Goal: Information Seeking & Learning: Learn about a topic

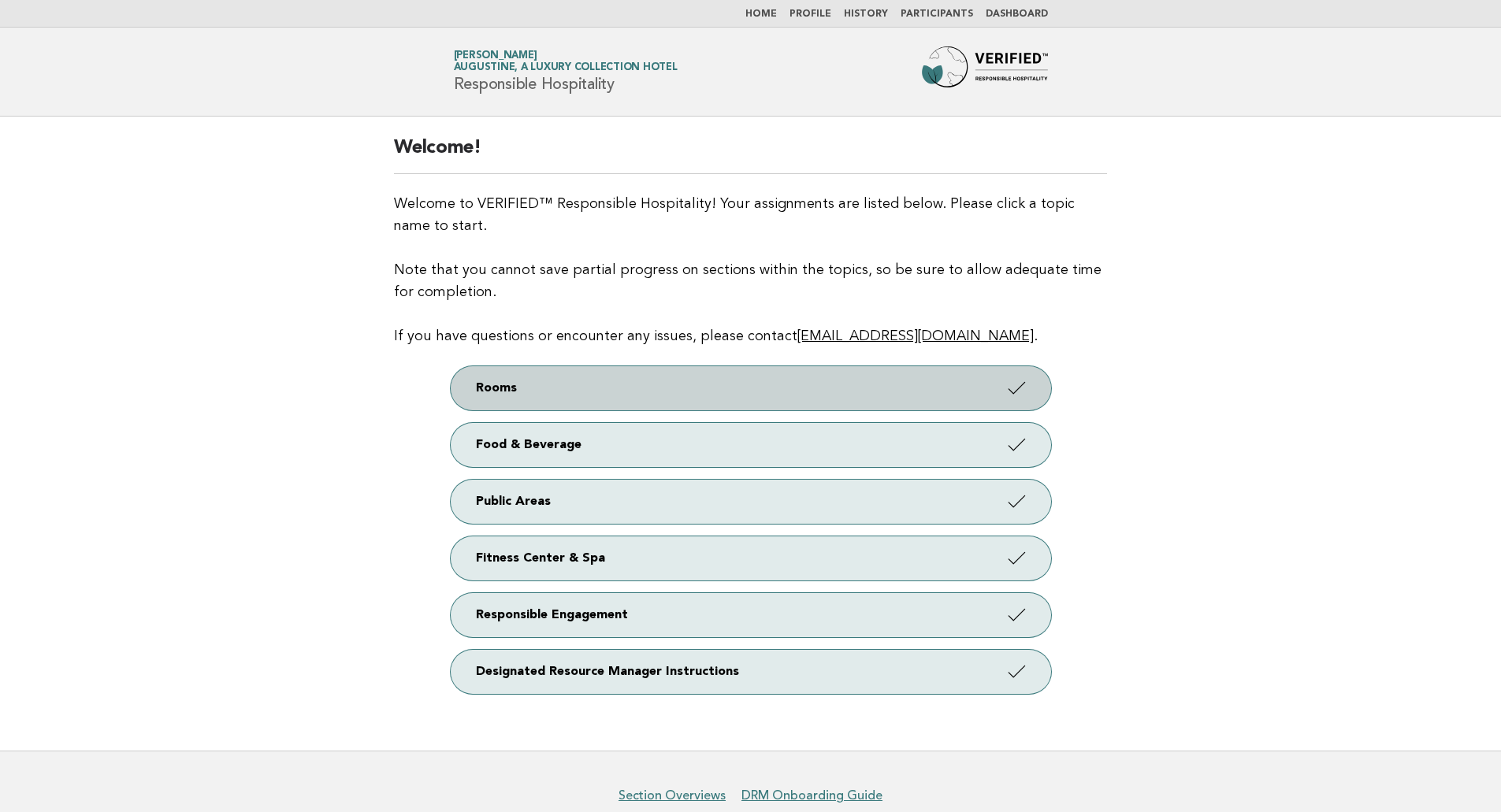
click at [609, 381] on link "Rooms" at bounding box center [751, 388] width 601 height 44
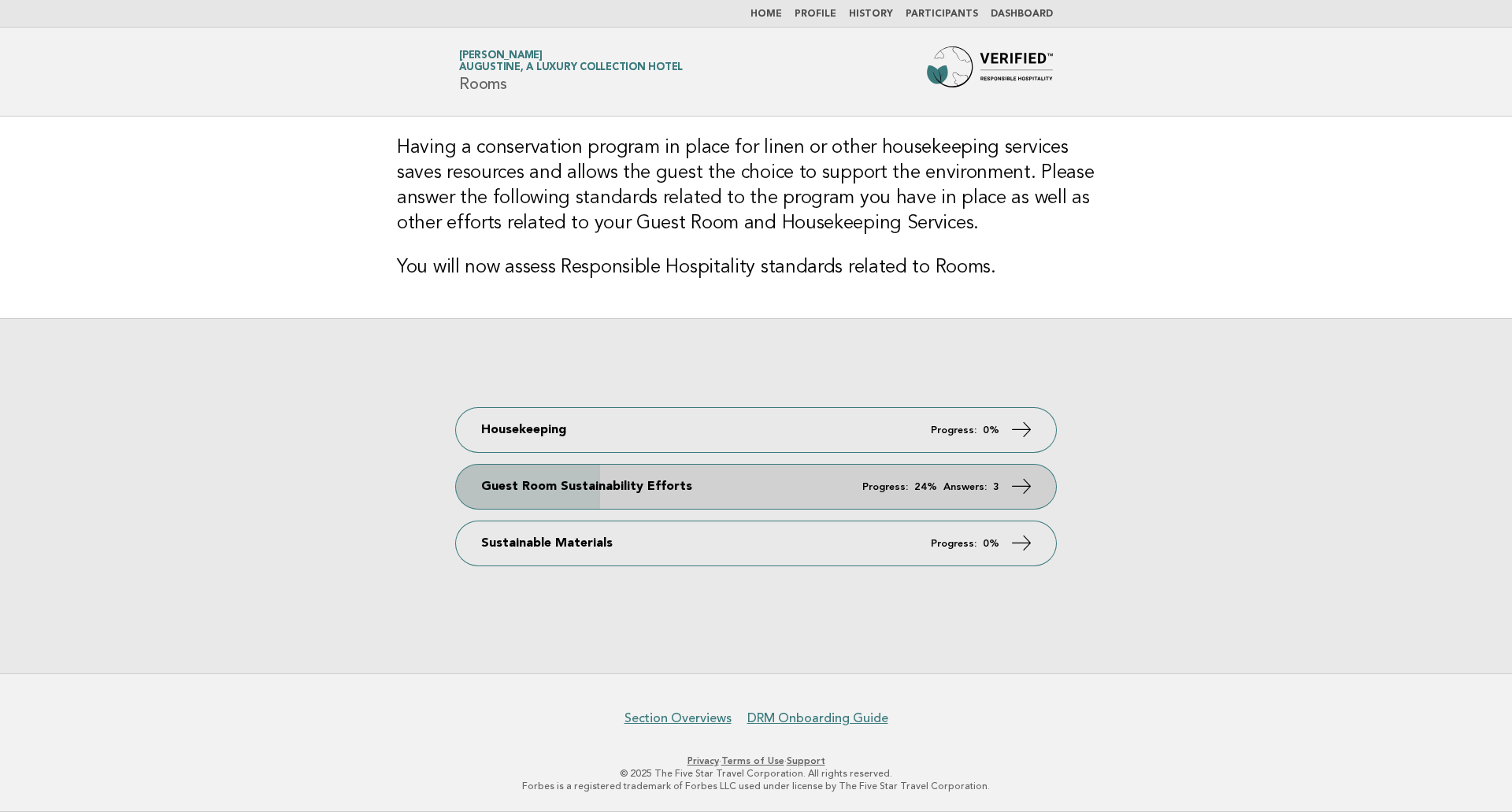
click at [706, 496] on link "Guest Room Sustainability Efforts Progress: 24% Answers: 3" at bounding box center [756, 487] width 600 height 44
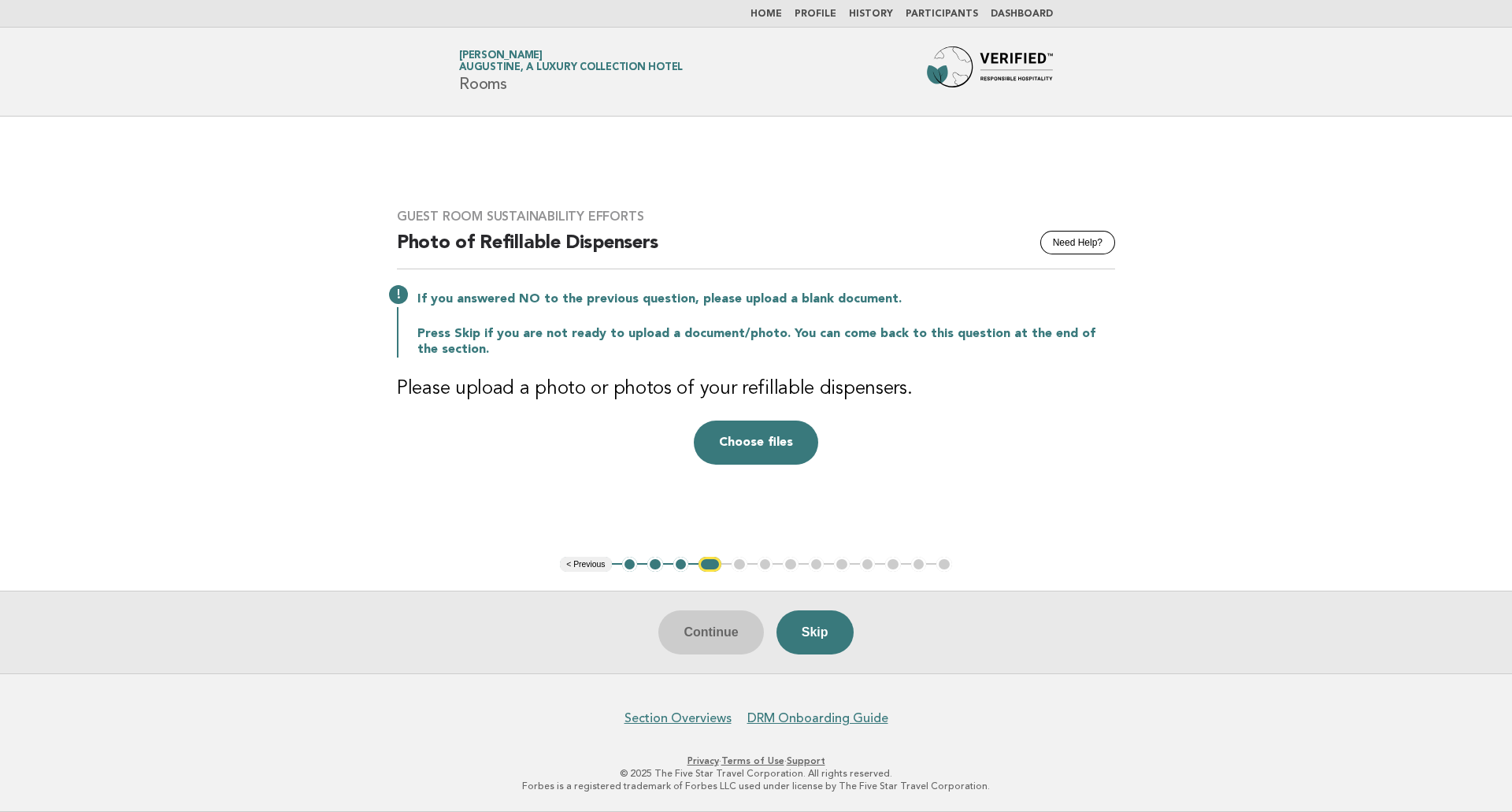
click at [684, 560] on button "3" at bounding box center [681, 565] width 16 height 16
click at [682, 567] on button "3" at bounding box center [681, 565] width 16 height 16
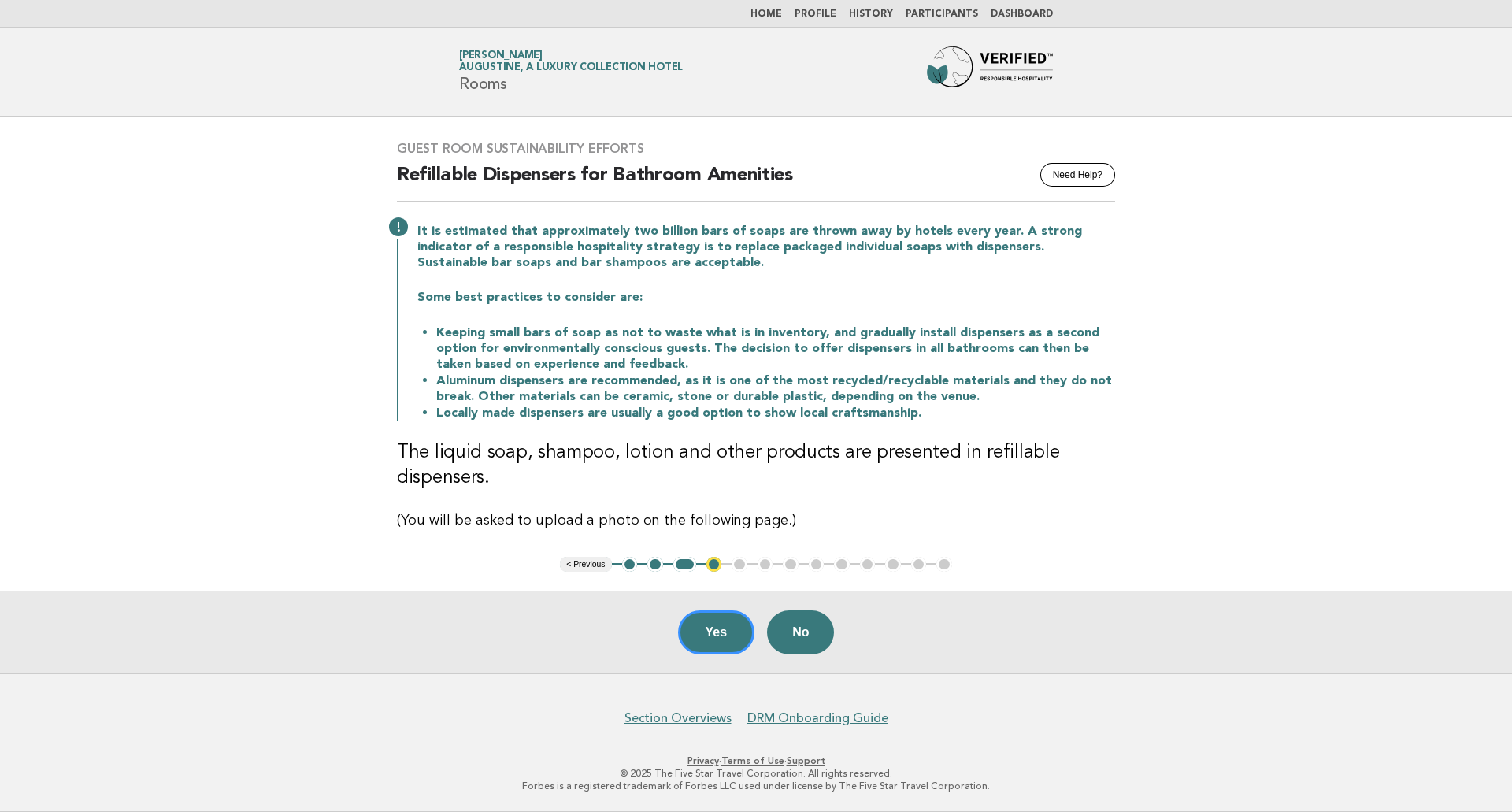
click at [741, 567] on ul "< Previous 1 2 3 4 5 6 7 8 9 10 11 12 13" at bounding box center [755, 565] width 392 height 16
click at [656, 565] on button "2" at bounding box center [655, 565] width 16 height 16
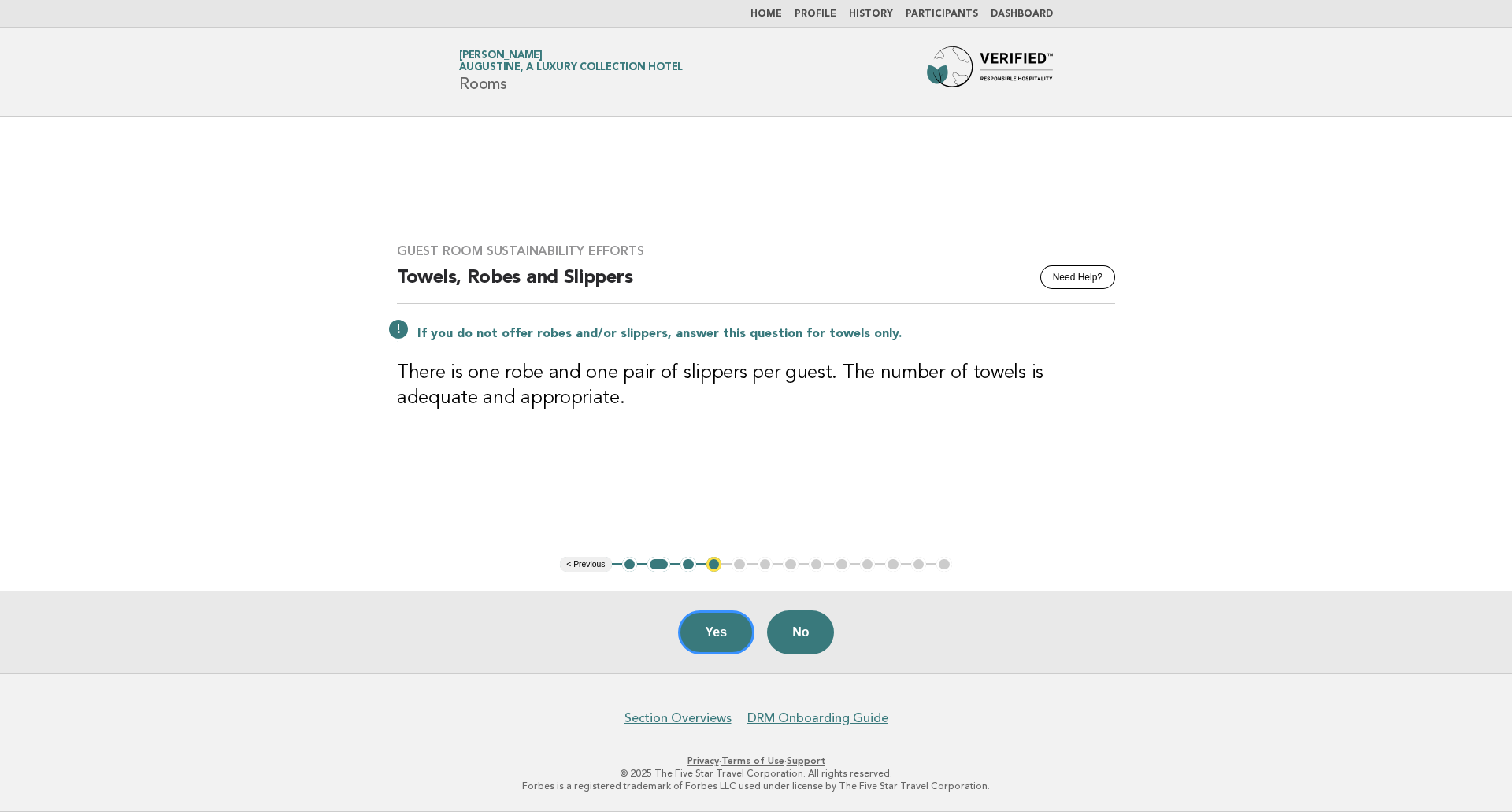
click at [685, 567] on button "3" at bounding box center [688, 565] width 16 height 16
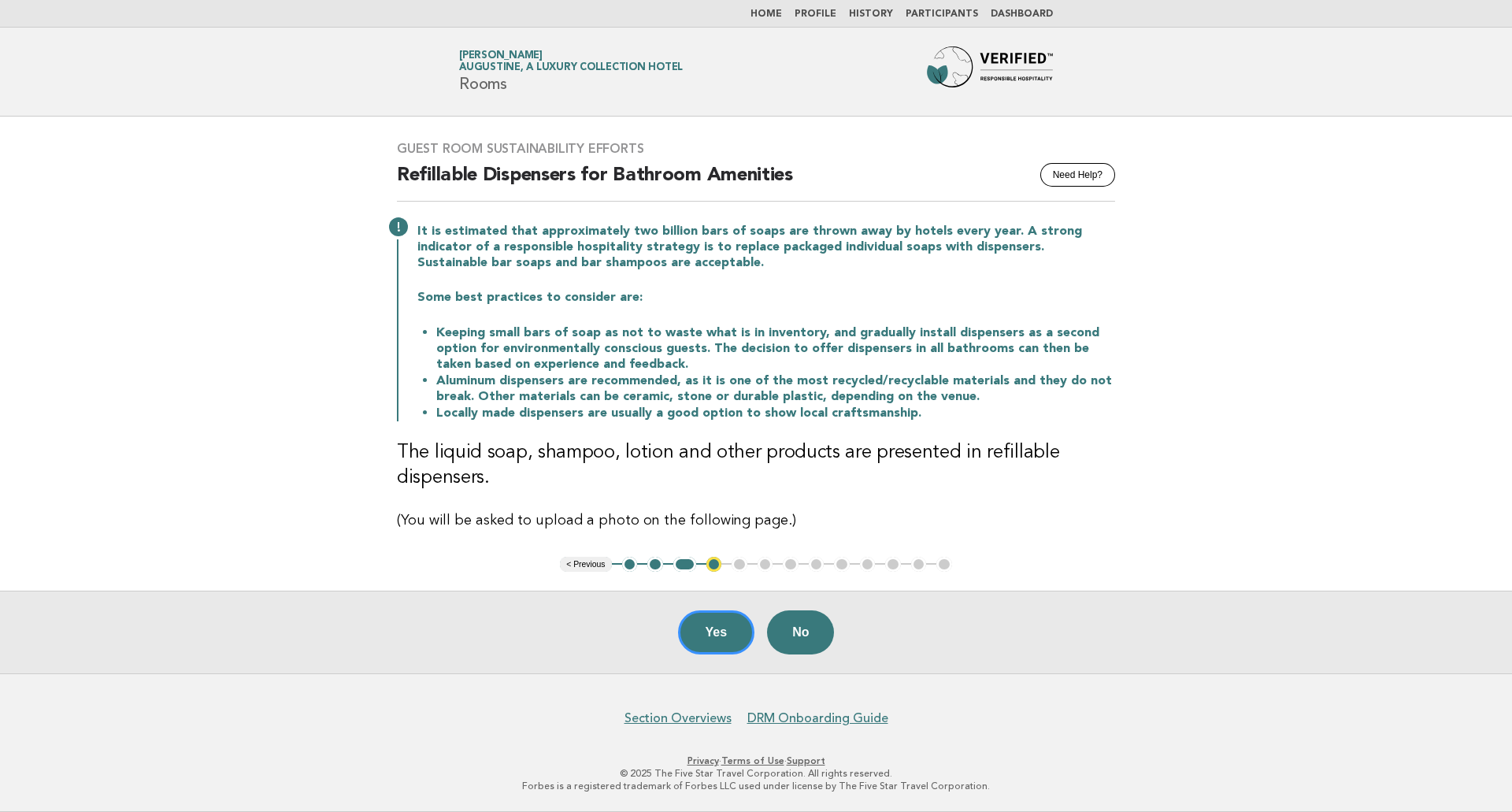
click at [716, 564] on button "4" at bounding box center [714, 565] width 16 height 16
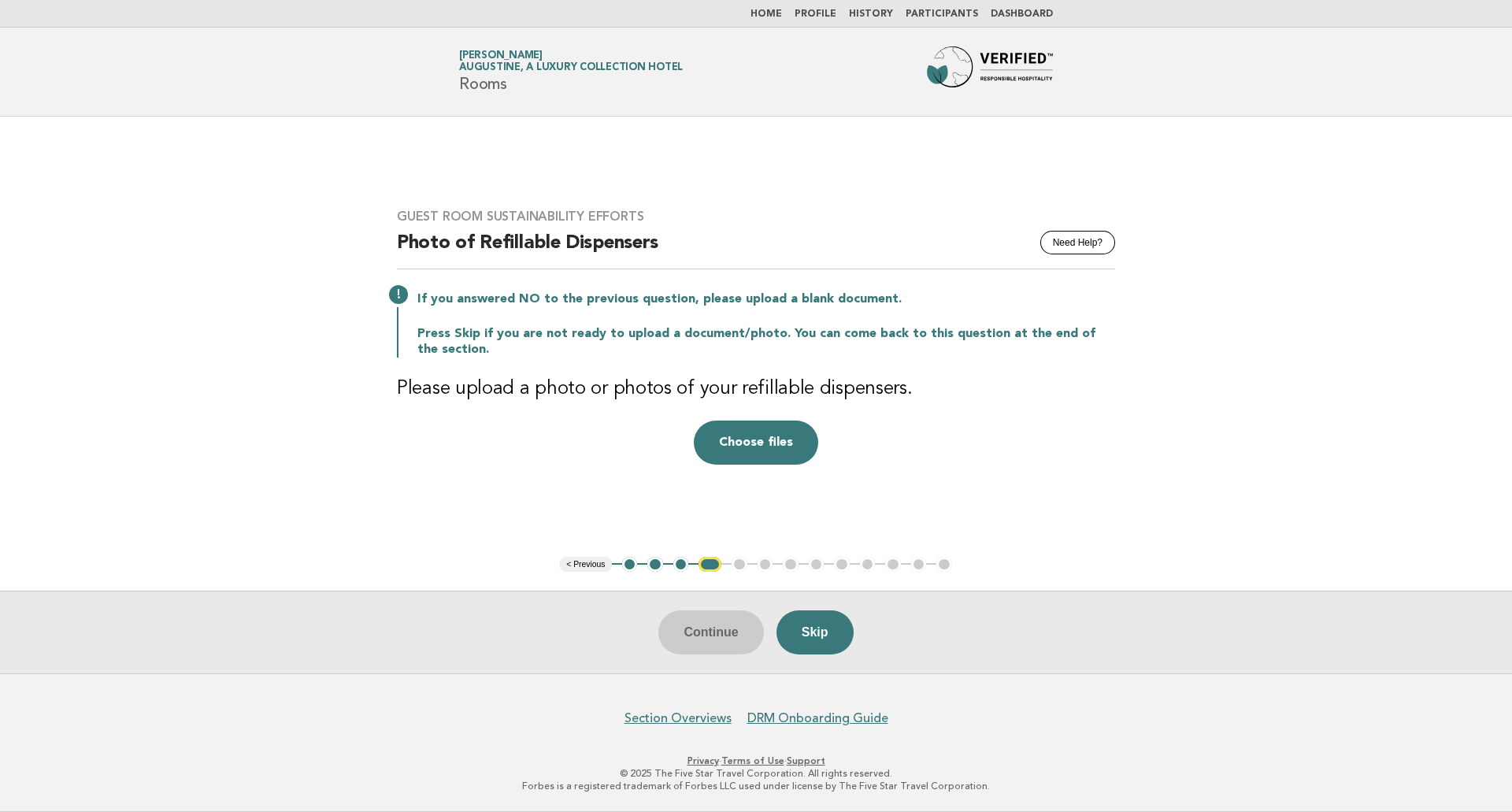
drag, startPoint x: 741, startPoint y: 565, endPoint x: 795, endPoint y: 601, distance: 64.9
click at [741, 565] on ul "< Previous 1 2 3 4 5 6 7 8 9 10 11 12 13" at bounding box center [755, 565] width 392 height 16
click at [811, 621] on button "Skip" at bounding box center [814, 632] width 77 height 44
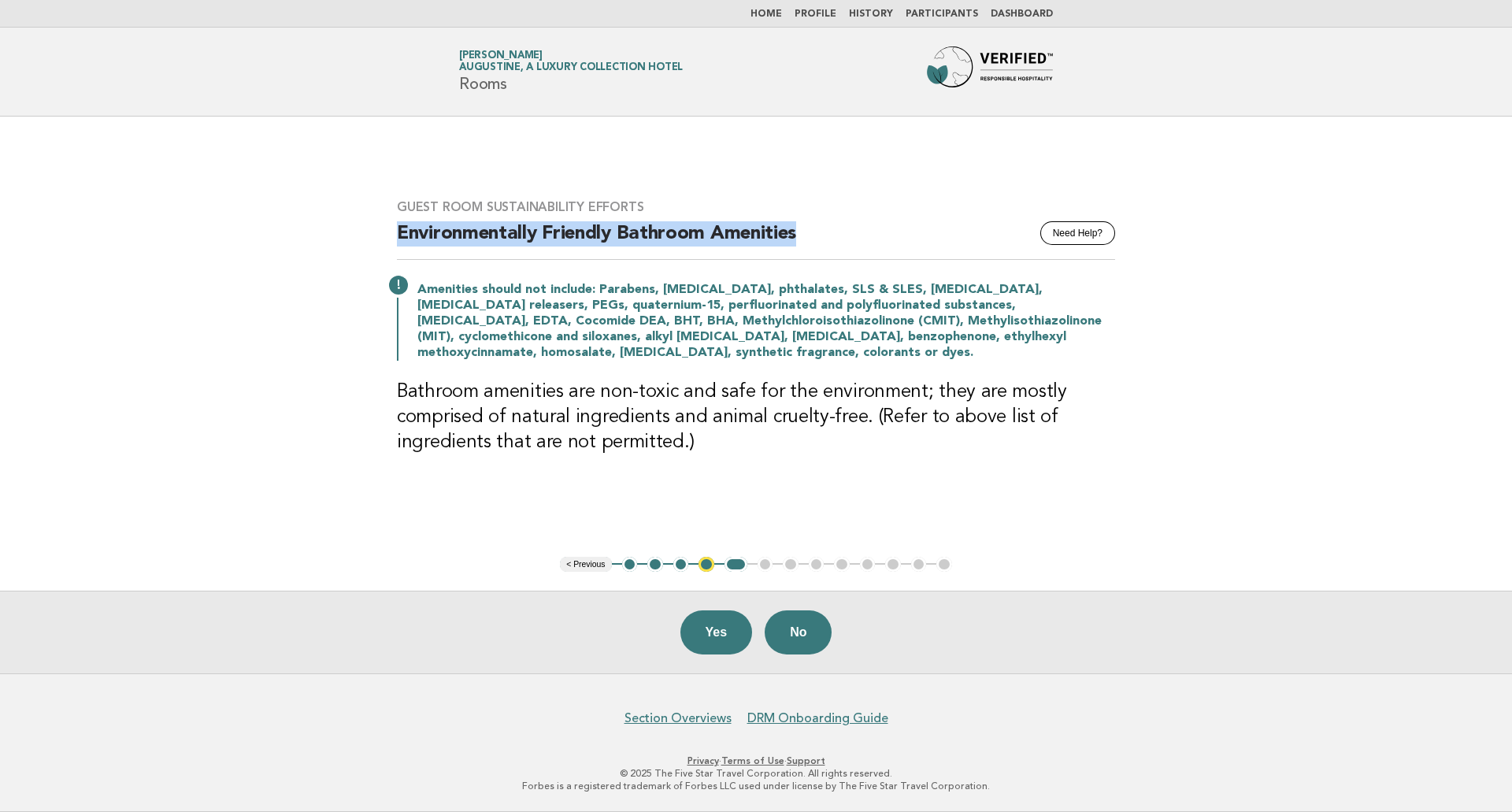
drag, startPoint x: 393, startPoint y: 232, endPoint x: 825, endPoint y: 238, distance: 432.0
click at [825, 238] on div "Guest Room Sustainability Efforts Need Help? Environmentally Friendly Bathroom …" at bounding box center [755, 336] width 756 height 312
copy h2 "Environmentally Friendly Bathroom Amenities"
drag, startPoint x: 477, startPoint y: 297, endPoint x: 424, endPoint y: 286, distance: 54.1
click at [468, 294] on p "Amenities should not include: Parabens, [MEDICAL_DATA], phthalates, SLS & SLES,…" at bounding box center [766, 321] width 698 height 78
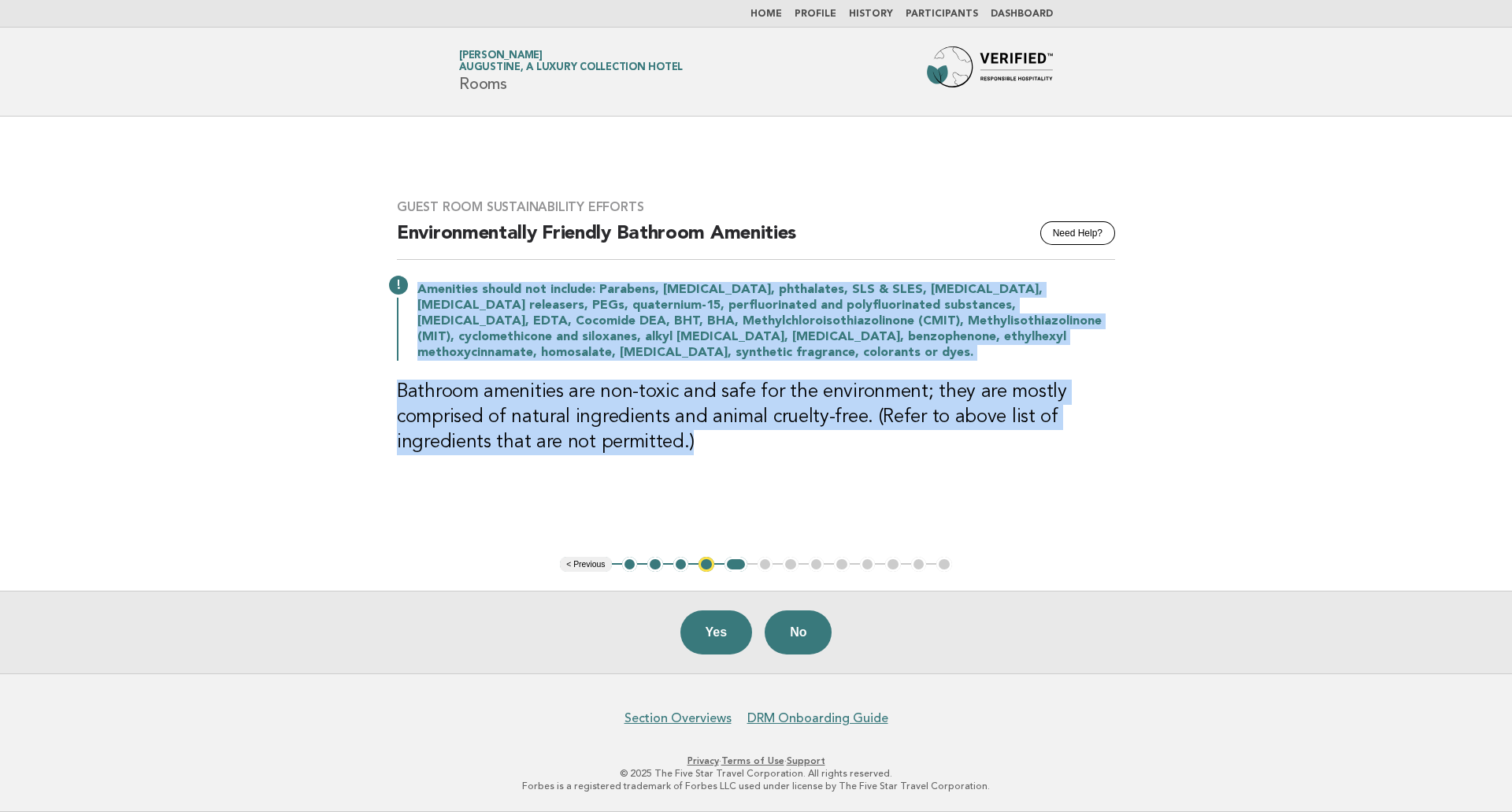
drag, startPoint x: 420, startPoint y: 291, endPoint x: 1101, endPoint y: 439, distance: 696.9
click at [1101, 439] on div "Guest Room Sustainability Efforts Need Help? Environmentally Friendly Bathroom …" at bounding box center [755, 336] width 756 height 312
copy div "Amenities should not include: Parabens, [MEDICAL_DATA], phthalates, SLS & SLES,…"
click at [1112, 417] on h3 "Bathroom amenities are non-toxic and safe for the environment; they are mostly …" at bounding box center [755, 417] width 718 height 76
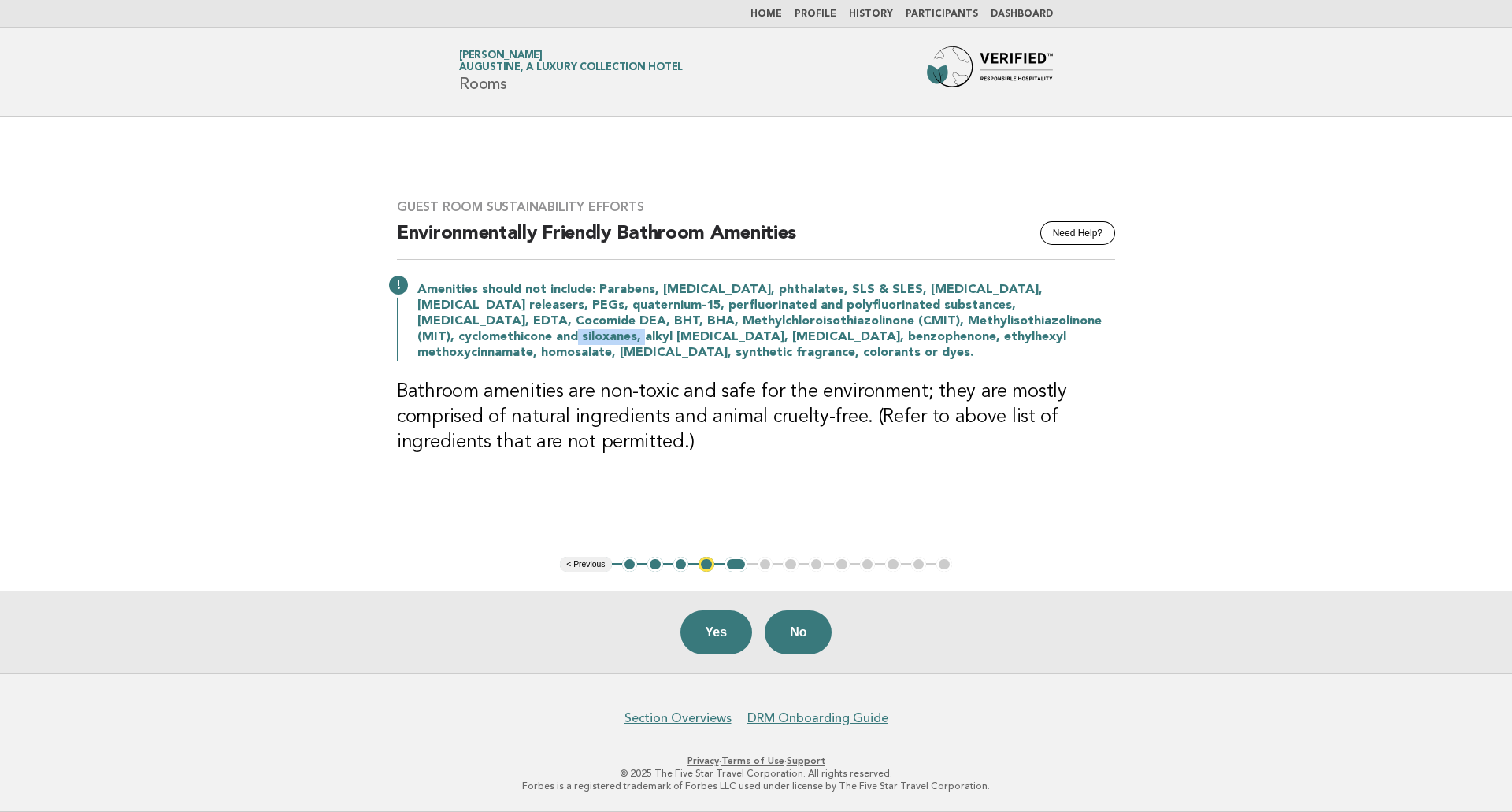
drag, startPoint x: 991, startPoint y: 326, endPoint x: 1065, endPoint y: 326, distance: 74.0
click at [1065, 326] on p "Amenities should not include: Parabens, [MEDICAL_DATA], phthalates, SLS & SLES,…" at bounding box center [766, 321] width 698 height 78
copy p "alkyl [MEDICAL_DATA]"
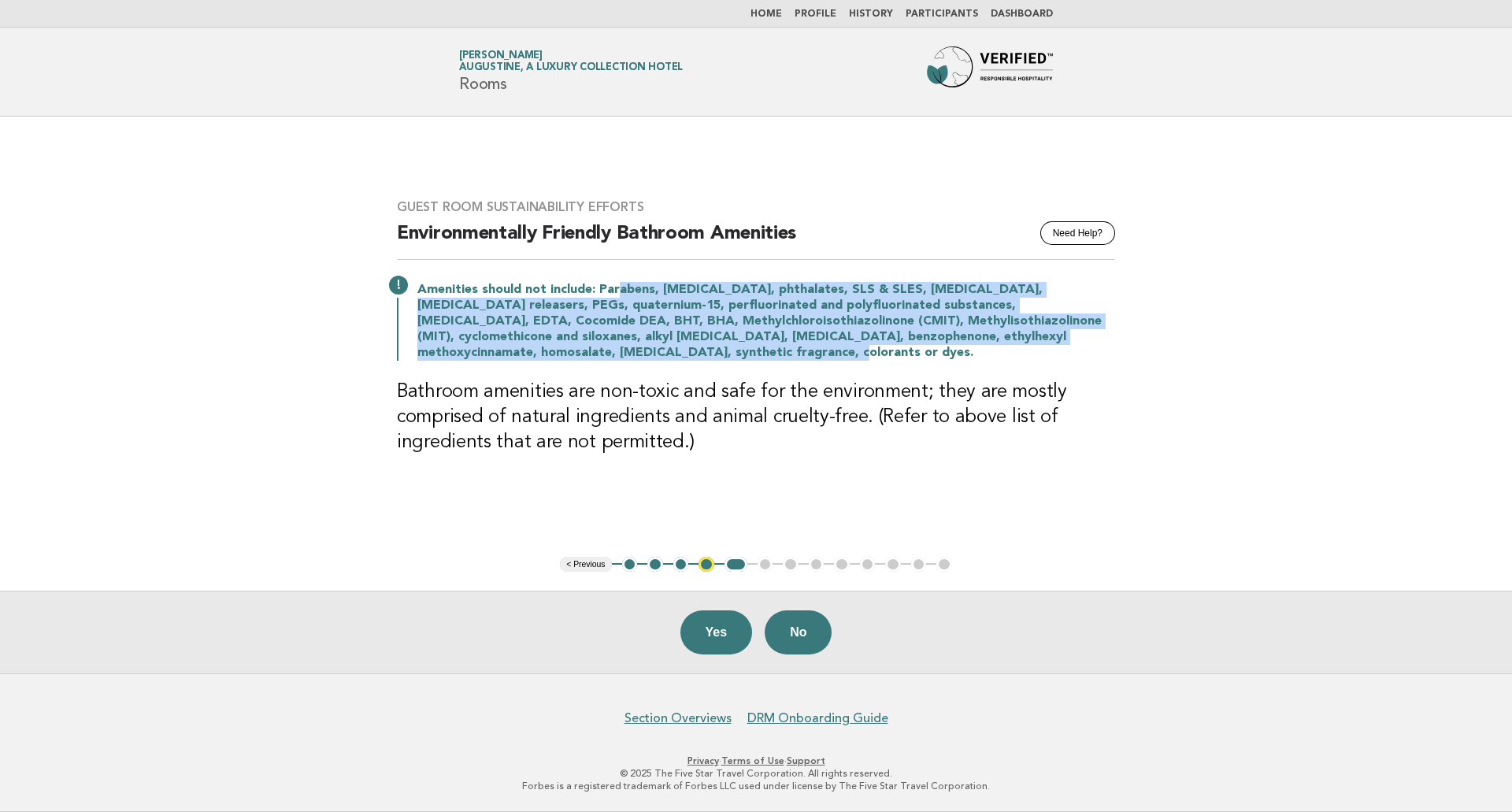
drag, startPoint x: 617, startPoint y: 283, endPoint x: 1123, endPoint y: 346, distance: 509.9
click at [1123, 346] on div "Guest Room Sustainability Efforts Need Help? Environmentally Friendly Bathroom …" at bounding box center [755, 336] width 756 height 312
click at [1001, 315] on p "Amenities should not include: Parabens, [MEDICAL_DATA], phthalates, SLS & SLES,…" at bounding box center [766, 321] width 698 height 78
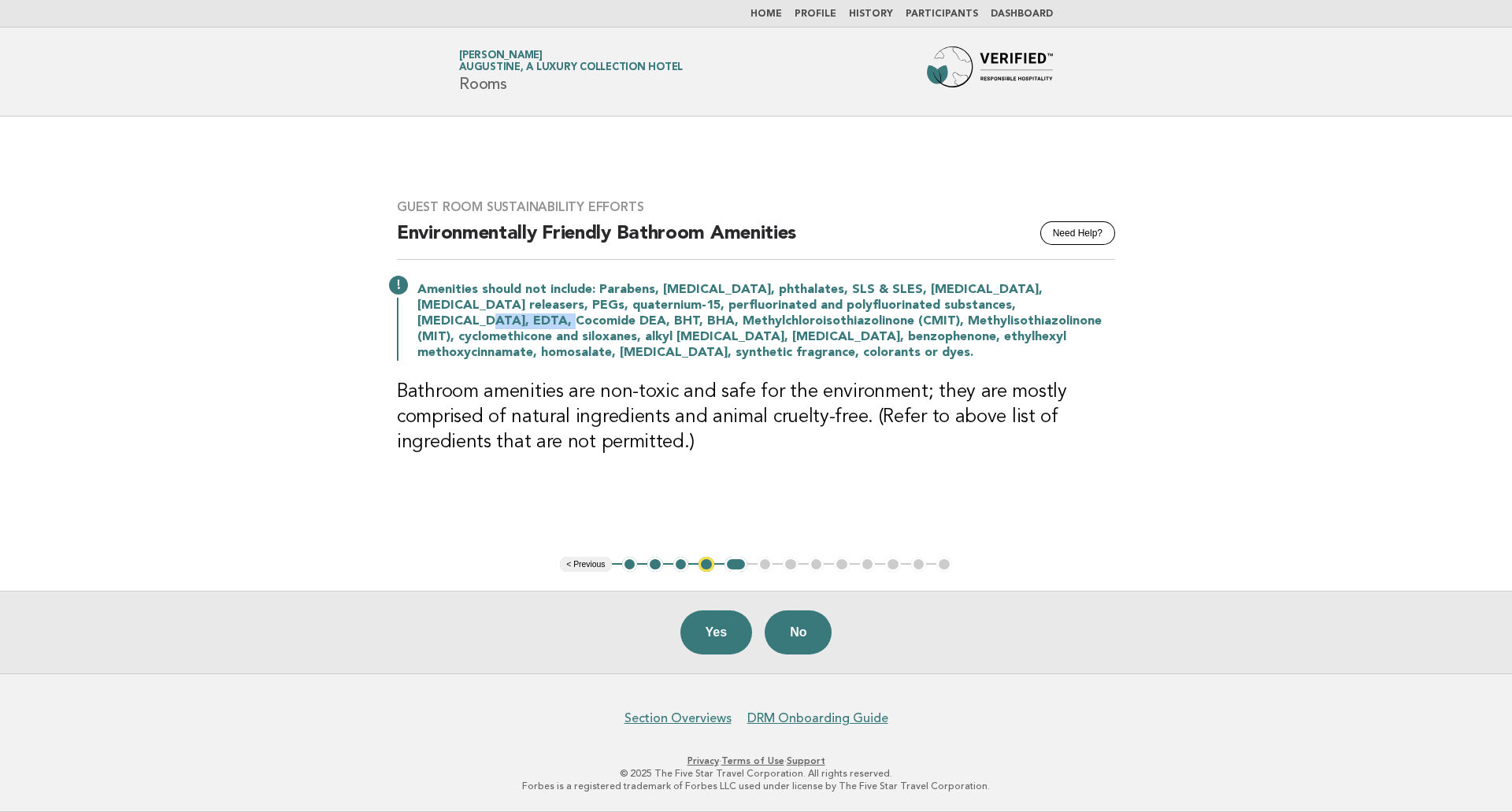
drag, startPoint x: 942, startPoint y: 304, endPoint x: 1031, endPoint y: 301, distance: 89.1
click at [1031, 301] on p "Amenities should not include: Parabens, [MEDICAL_DATA], phthalates, SLS & SLES,…" at bounding box center [766, 321] width 698 height 78
copy p "Cocomide DEA"
drag, startPoint x: 418, startPoint y: 301, endPoint x: 452, endPoint y: 303, distance: 34.1
click at [452, 303] on p "Amenities should not include: Parabens, [MEDICAL_DATA], phthalates, SLS & SLES,…" at bounding box center [766, 321] width 698 height 78
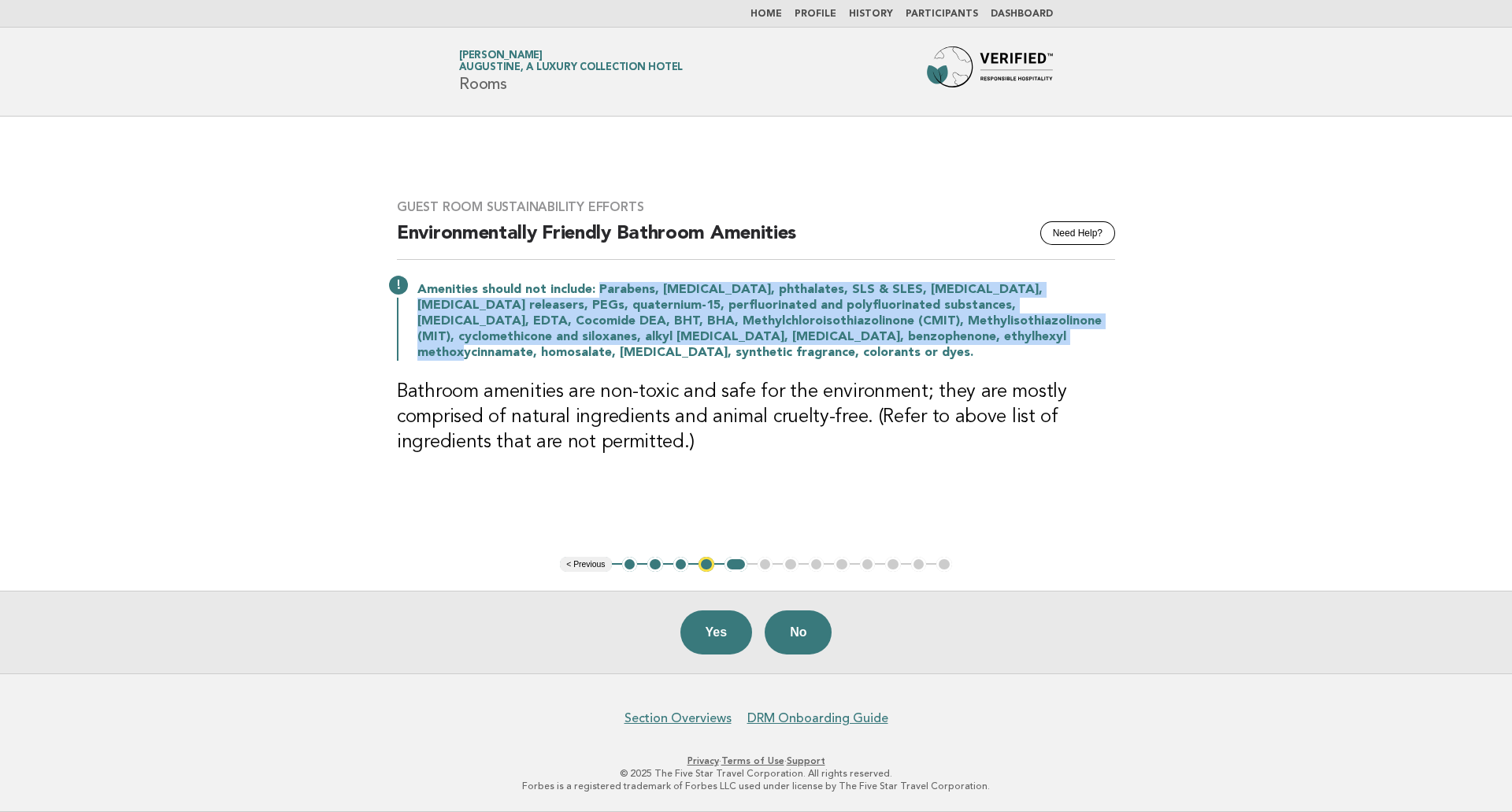
drag, startPoint x: 599, startPoint y: 297, endPoint x: 846, endPoint y: 337, distance: 250.2
click at [846, 337] on p "Amenities should not include: Parabens, [MEDICAL_DATA], phthalates, SLS & SLES,…" at bounding box center [766, 321] width 698 height 78
click at [743, 324] on p "Amenities should not include: Parabens, [MEDICAL_DATA], phthalates, SLS & SLES,…" at bounding box center [766, 321] width 698 height 78
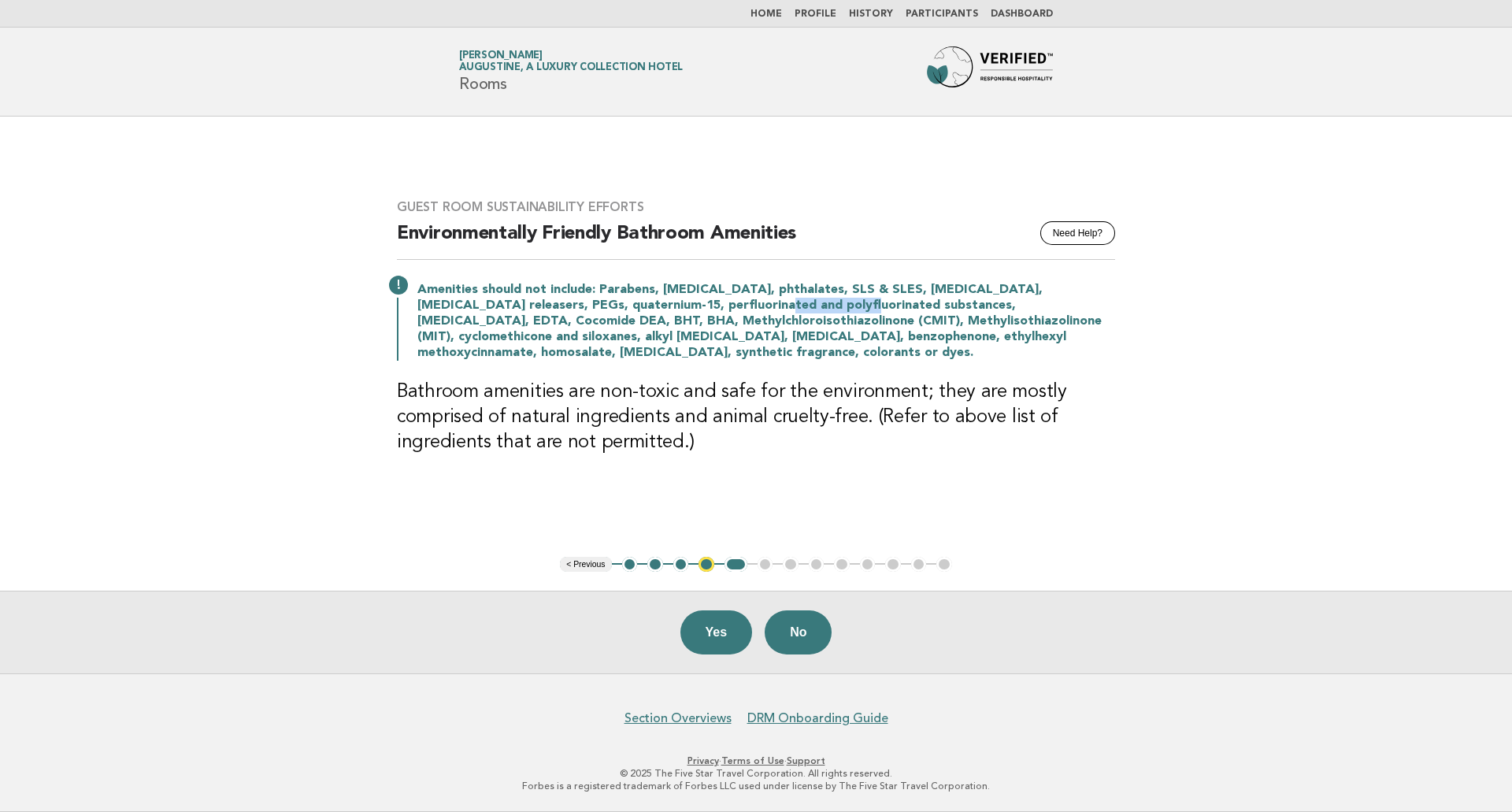
drag, startPoint x: 672, startPoint y: 305, endPoint x: 757, endPoint y: 305, distance: 85.0
click at [757, 305] on p "Amenities should not include: Parabens, [MEDICAL_DATA], phthalates, SLS & SLES,…" at bounding box center [766, 321] width 698 height 78
drag, startPoint x: 907, startPoint y: 308, endPoint x: 936, endPoint y: 307, distance: 29.0
click at [931, 308] on p "Amenities should not include: Parabens, [MEDICAL_DATA], phthalates, SLS & SLES,…" at bounding box center [766, 321] width 698 height 78
click at [936, 307] on p "Amenities should not include: Parabens, [MEDICAL_DATA], phthalates, SLS & SLES,…" at bounding box center [766, 321] width 698 height 78
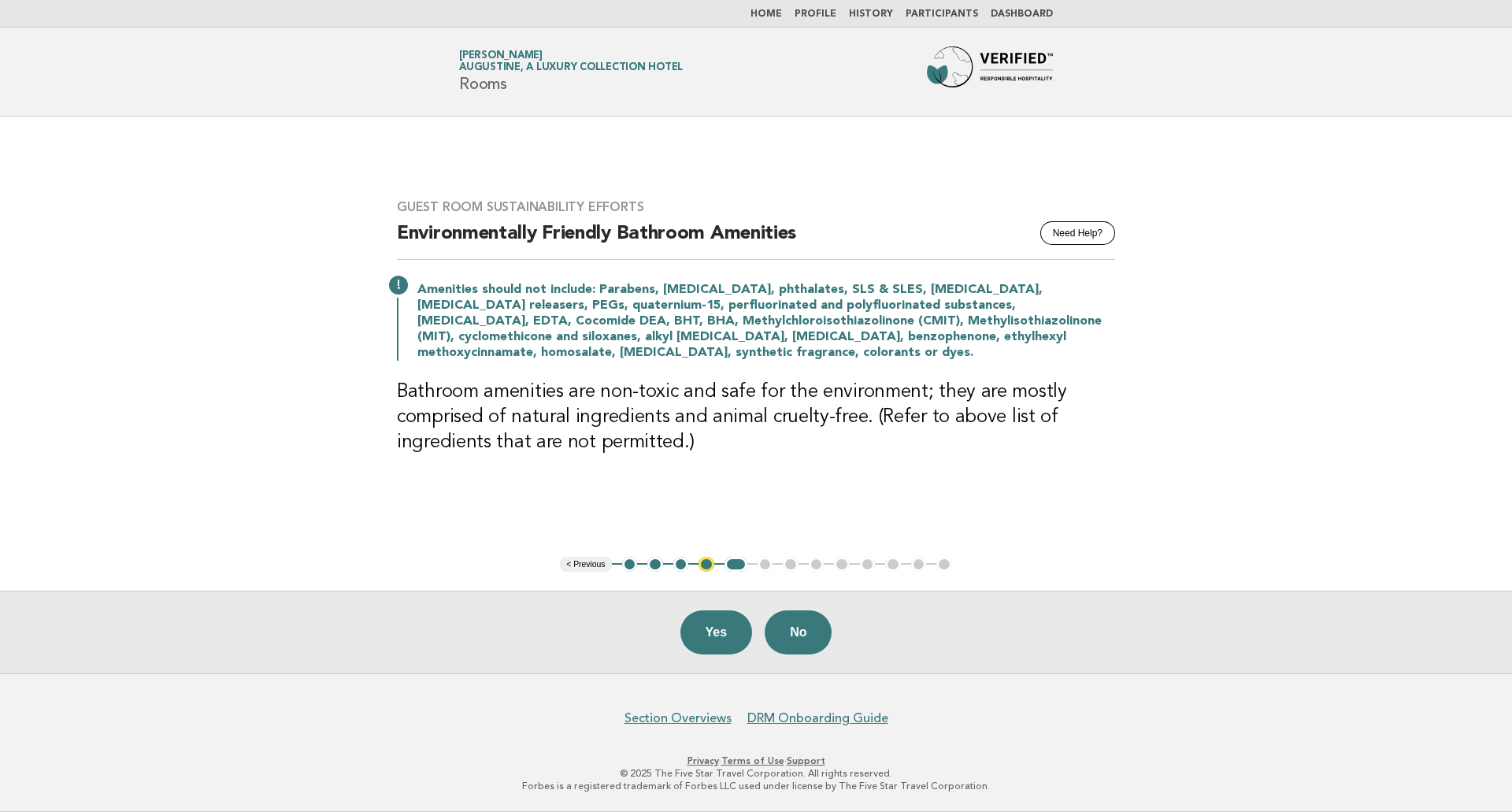
click at [920, 304] on p "Amenities should not include: Parabens, [MEDICAL_DATA], phthalates, SLS & SLES,…" at bounding box center [766, 321] width 698 height 78
copy p "EDTA"
drag, startPoint x: 655, startPoint y: 316, endPoint x: 766, endPoint y: 317, distance: 111.0
click at [766, 316] on p "Amenities should not include: Parabens, [MEDICAL_DATA], phthalates, SLS & SLES,…" at bounding box center [766, 321] width 698 height 78
